Goal: Navigation & Orientation: Find specific page/section

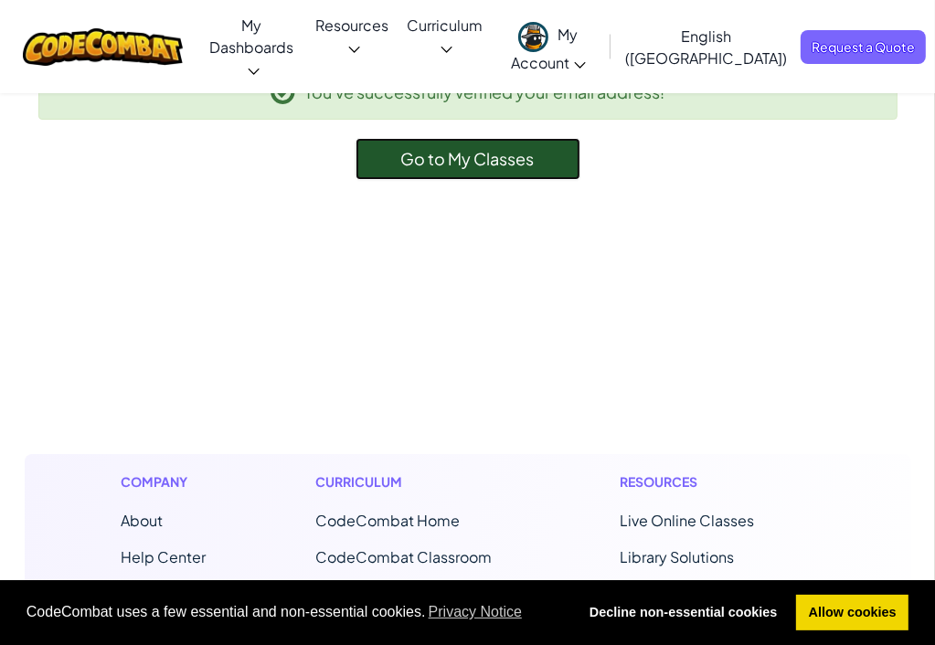
click at [558, 159] on link "Go to My Classes" at bounding box center [468, 159] width 225 height 42
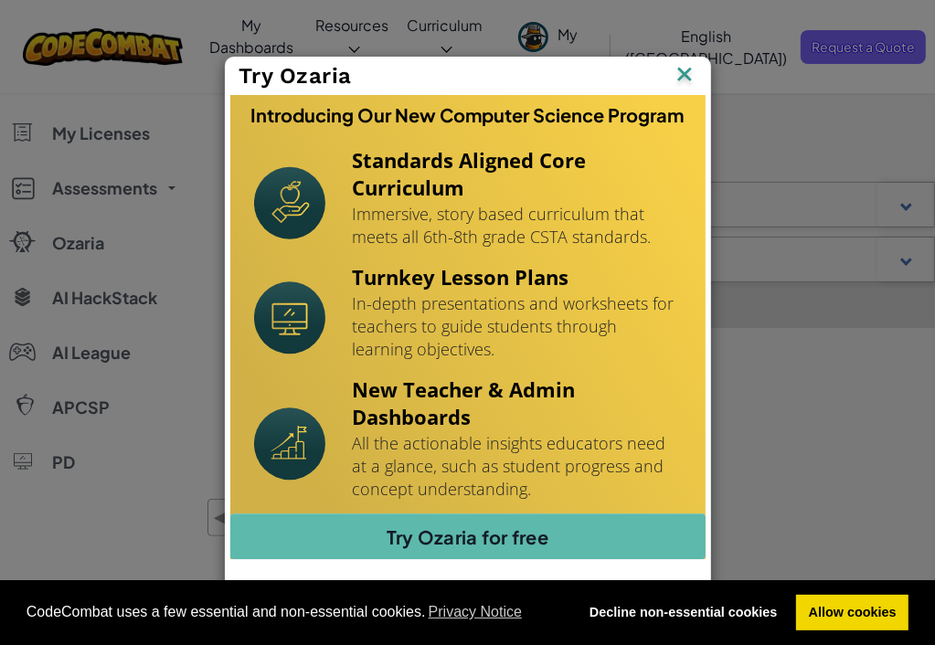
scroll to position [213, 0]
click at [592, 564] on div "Try Ozaria Introducing Our New Computer Science Program Standards Aligned Core …" at bounding box center [468, 323] width 486 height 532
click at [684, 72] on img at bounding box center [685, 75] width 24 height 27
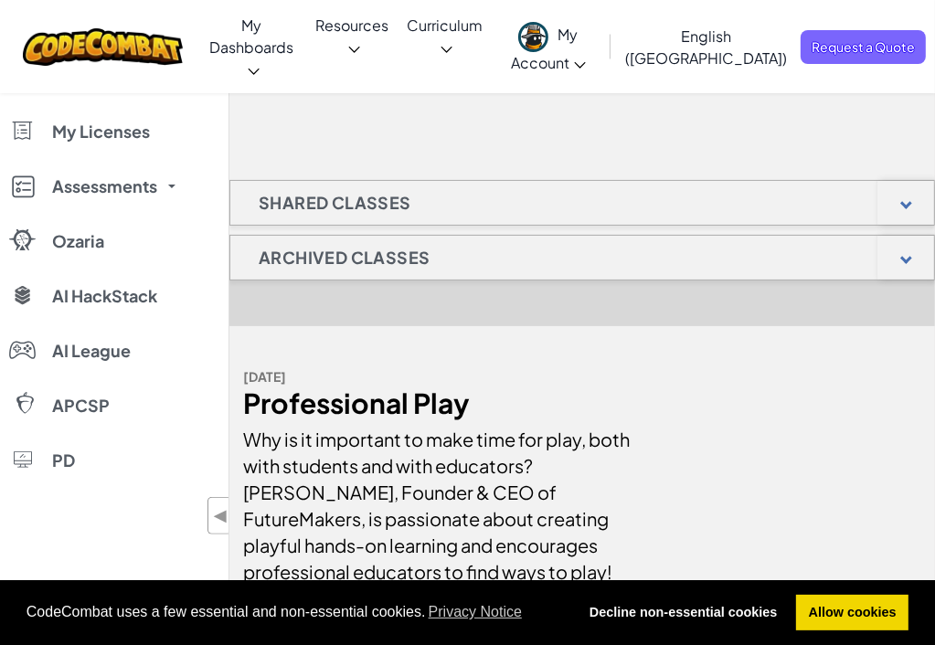
click at [395, 202] on h1 "Shared Classes" at bounding box center [334, 203] width 209 height 46
click at [900, 197] on div at bounding box center [906, 203] width 57 height 44
click at [873, 615] on link "Allow cookies" at bounding box center [852, 613] width 112 height 37
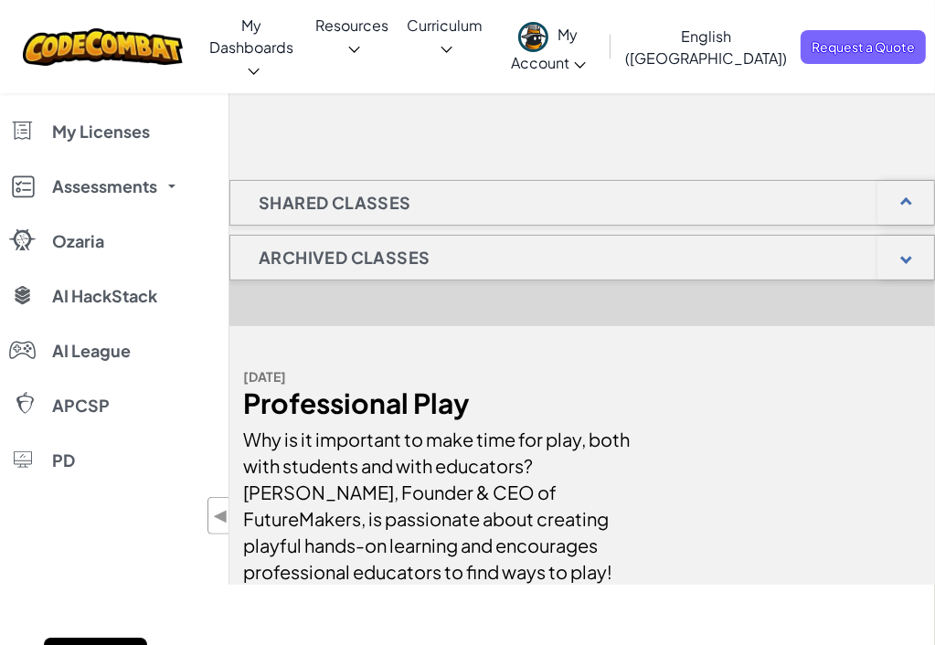
scroll to position [0, 0]
